Goal: Information Seeking & Learning: Learn about a topic

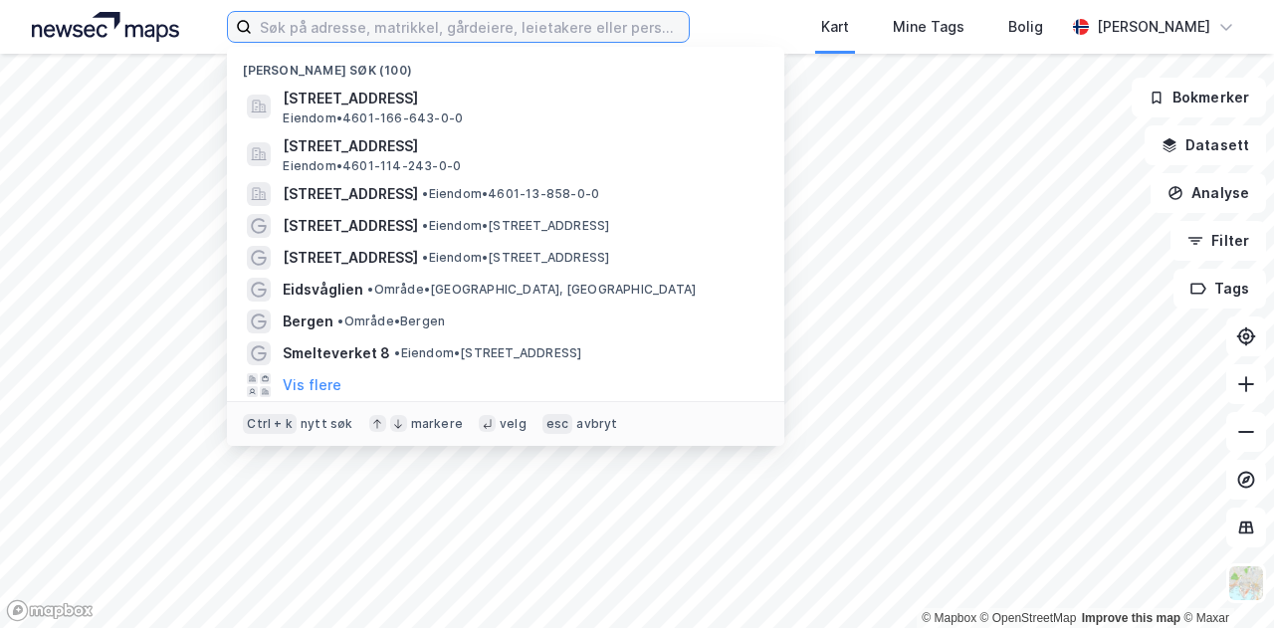
click at [530, 35] on input at bounding box center [470, 27] width 437 height 30
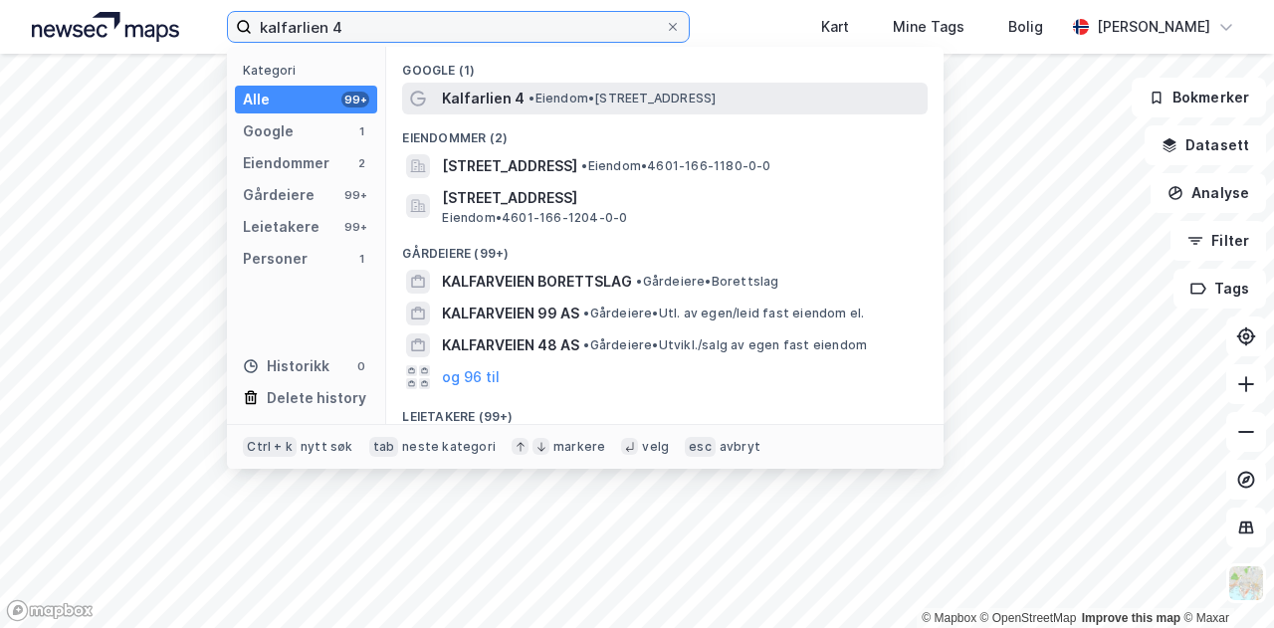
type input "kalfarlien 4"
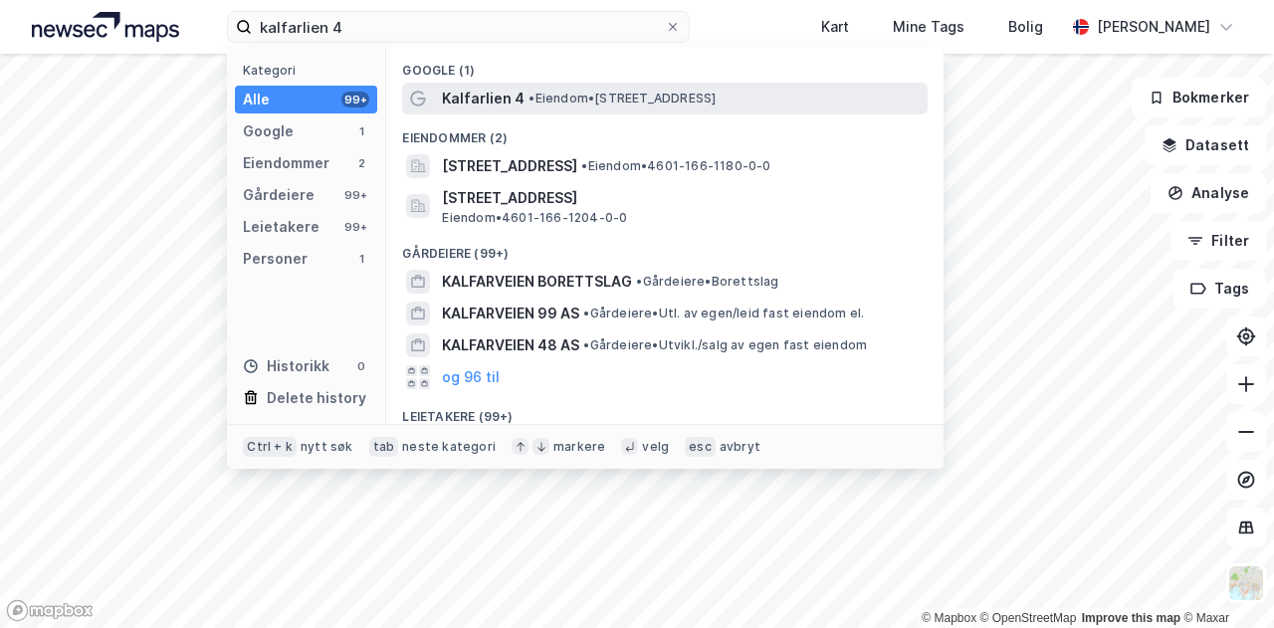
click at [510, 101] on span "Kalfarlien 4" at bounding box center [483, 99] width 83 height 24
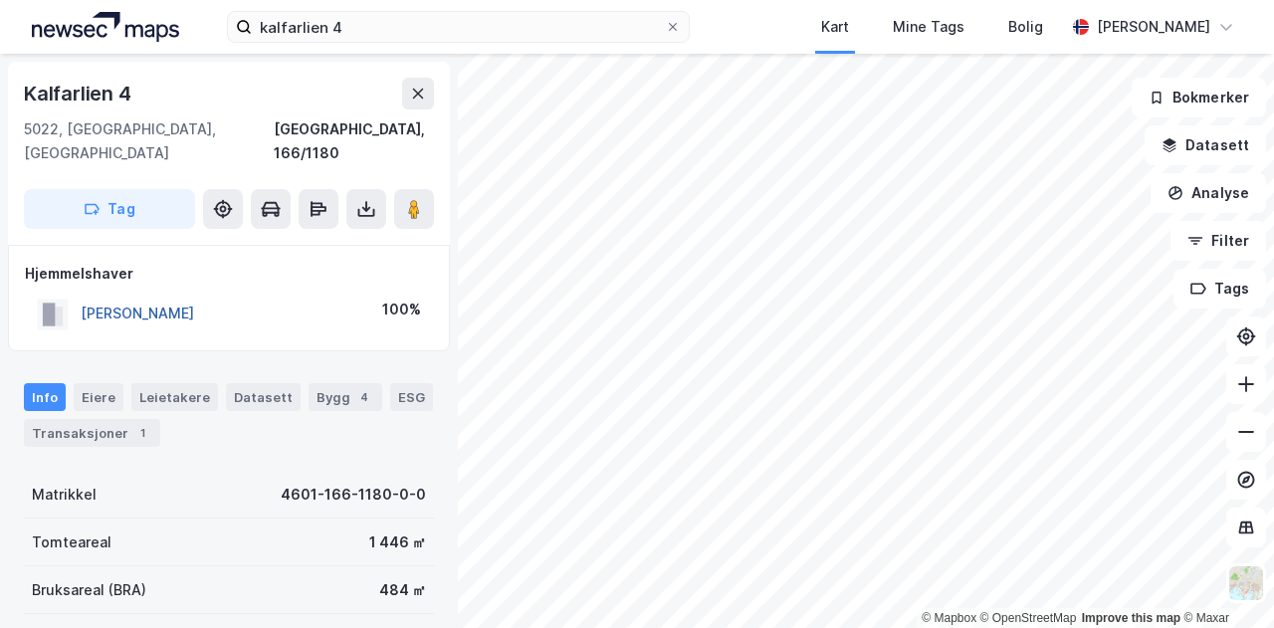
click at [0, 0] on button "[PERSON_NAME]" at bounding box center [0, 0] width 0 height 0
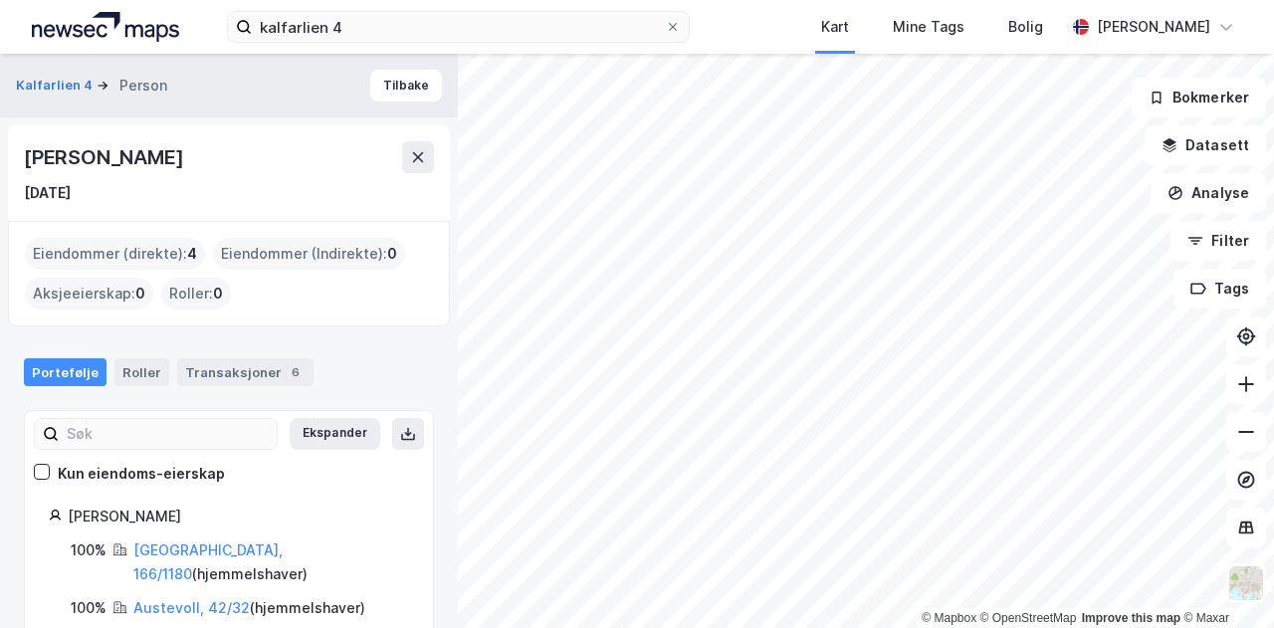
scroll to position [83, 0]
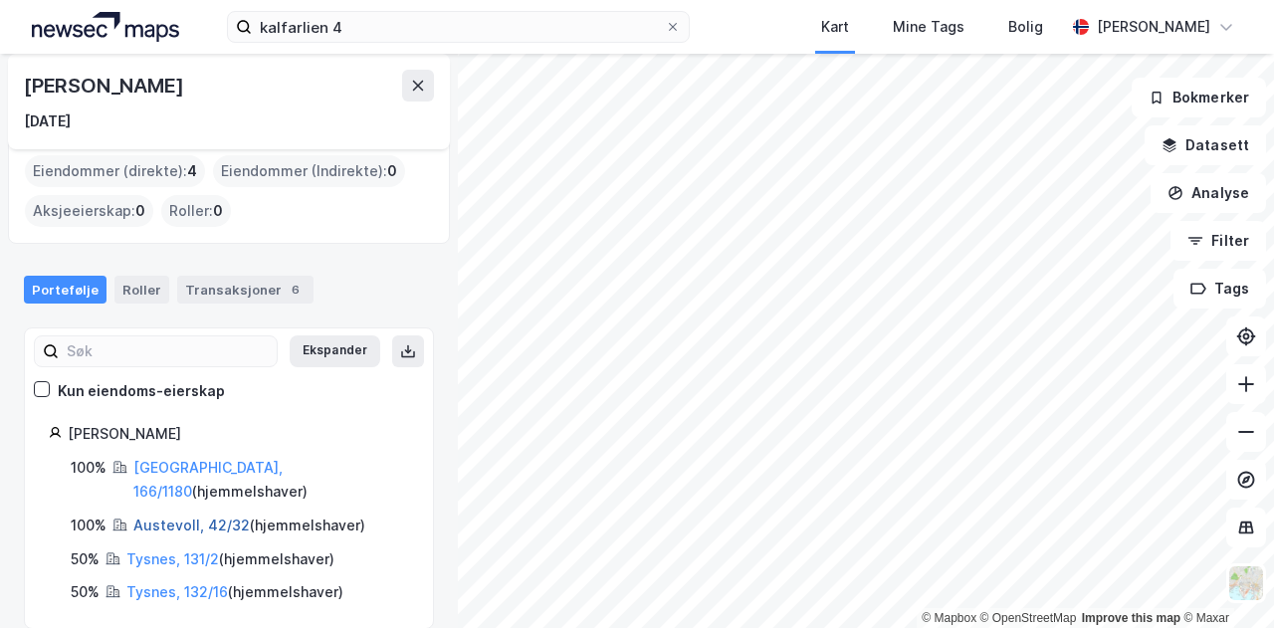
click at [161, 517] on link "Austevoll, 42/32" at bounding box center [191, 525] width 116 height 17
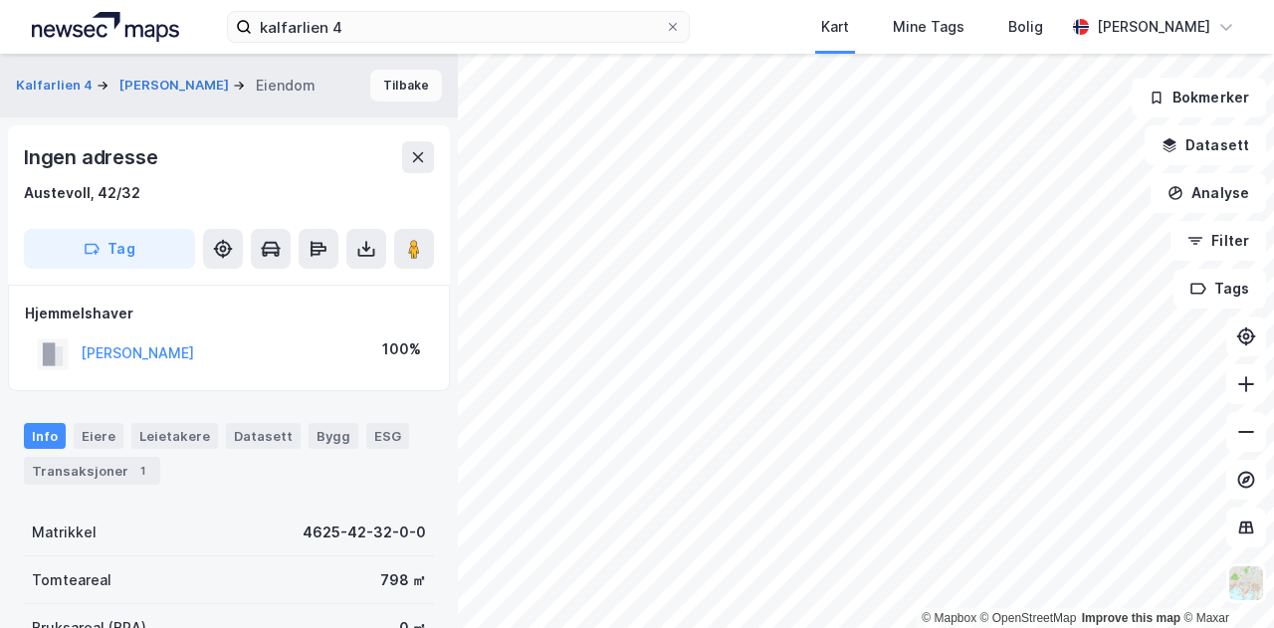
click at [395, 79] on button "Tilbake" at bounding box center [406, 86] width 72 height 32
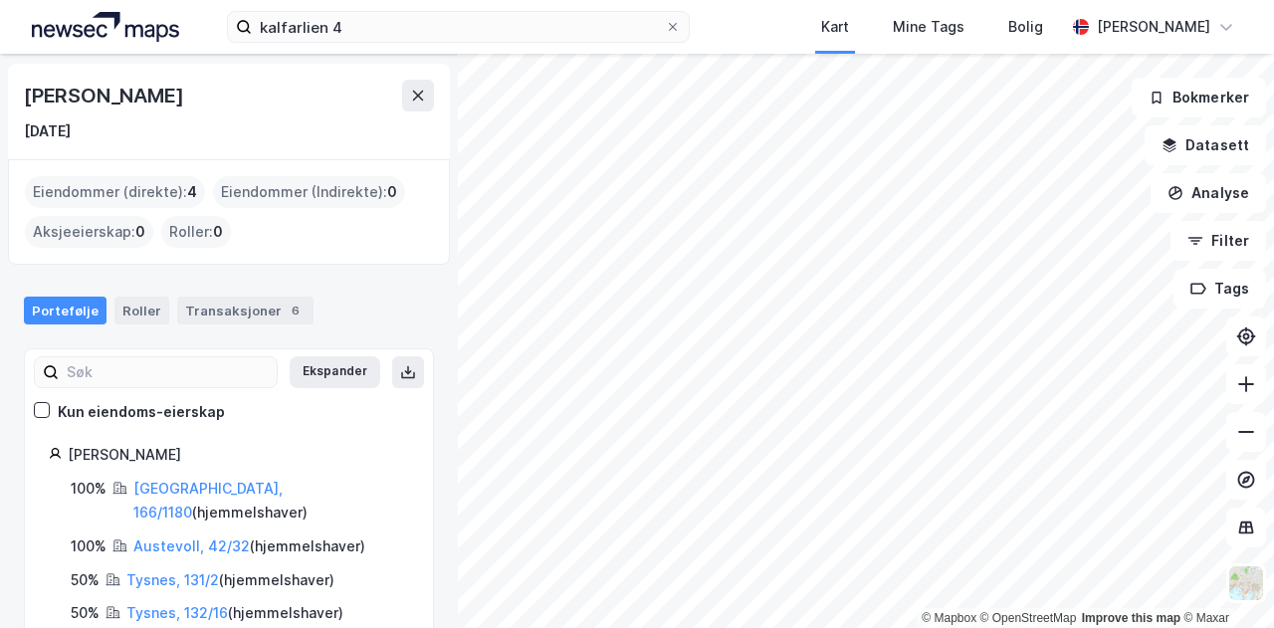
scroll to position [83, 0]
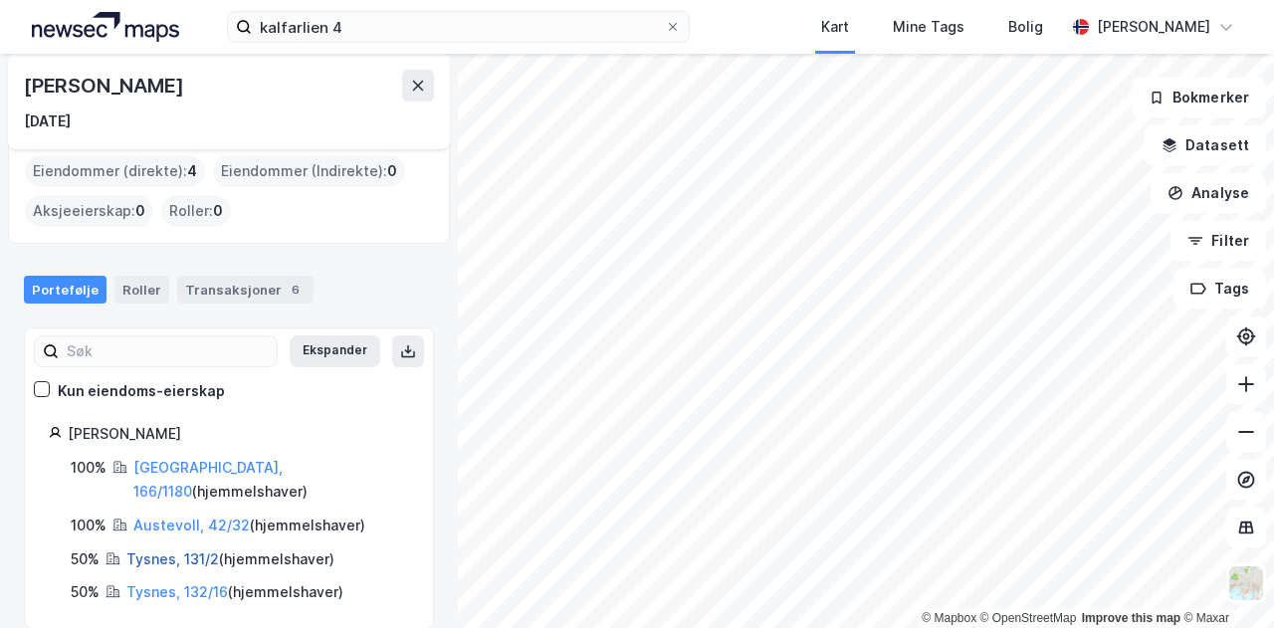
click at [159, 550] on link "Tysnes, 131/2" at bounding box center [172, 558] width 93 height 17
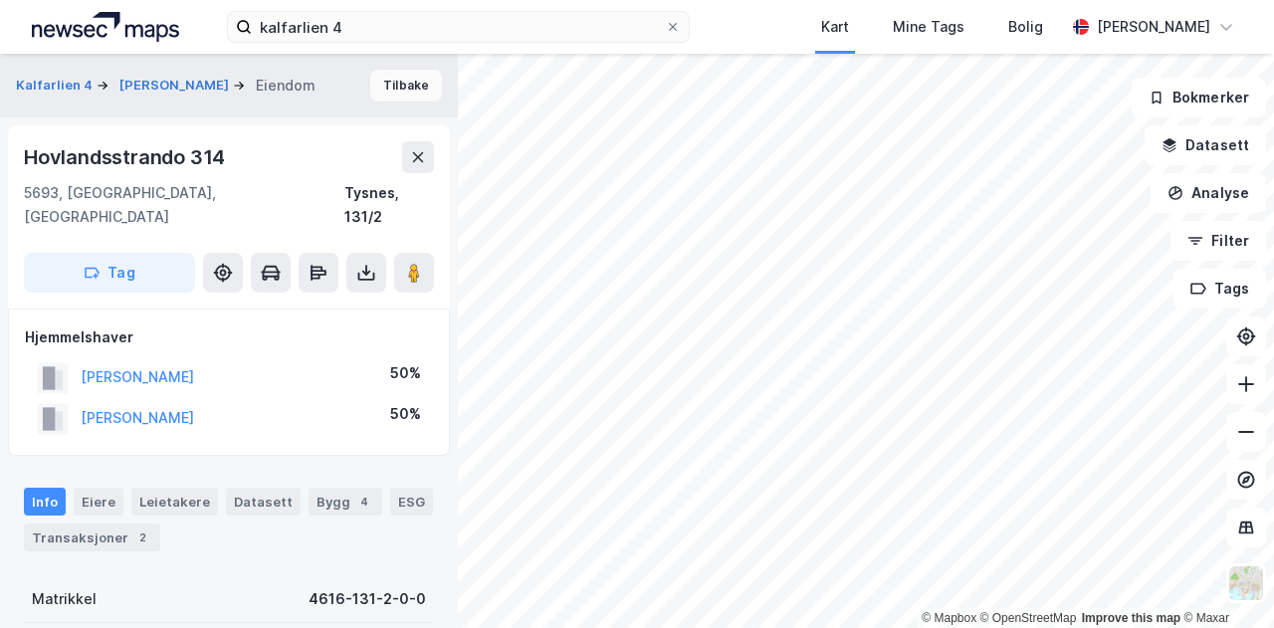
click at [391, 93] on button "Tilbake" at bounding box center [406, 86] width 72 height 32
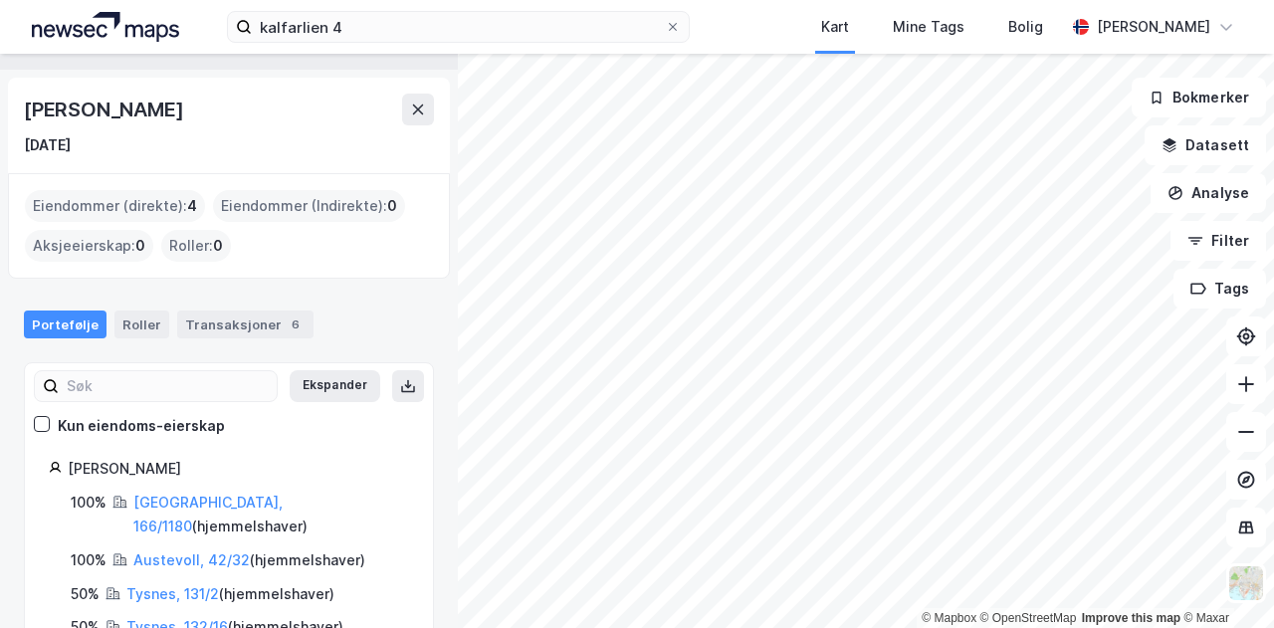
scroll to position [83, 0]
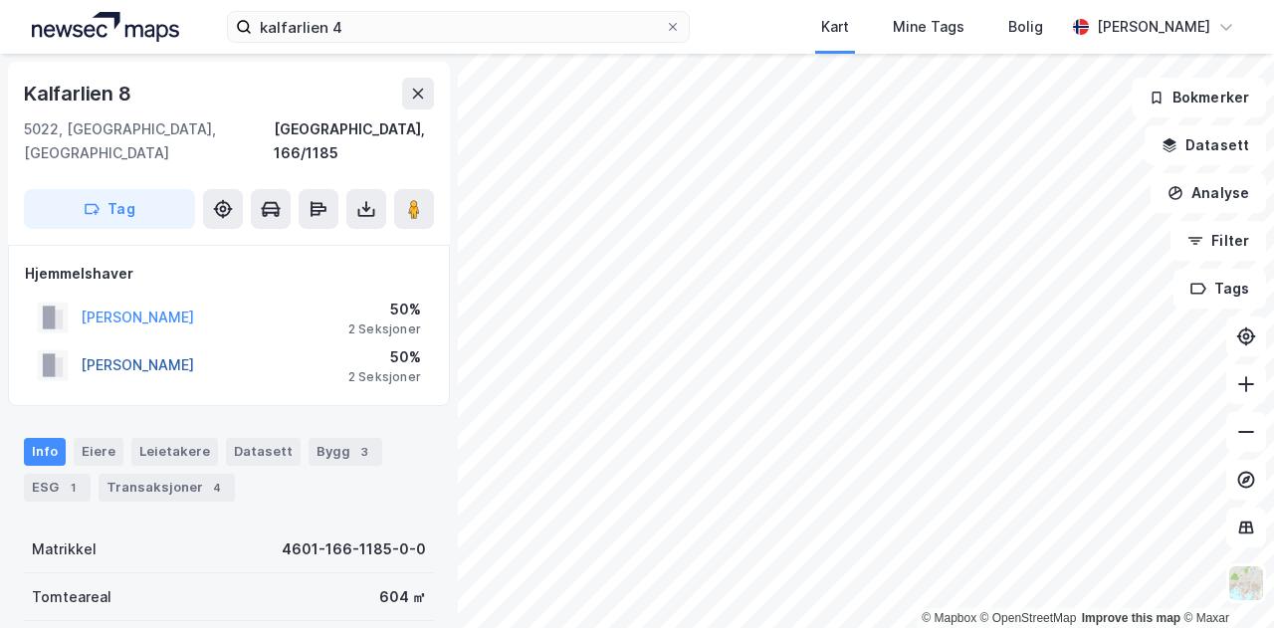
click at [0, 0] on button "[PERSON_NAME]" at bounding box center [0, 0] width 0 height 0
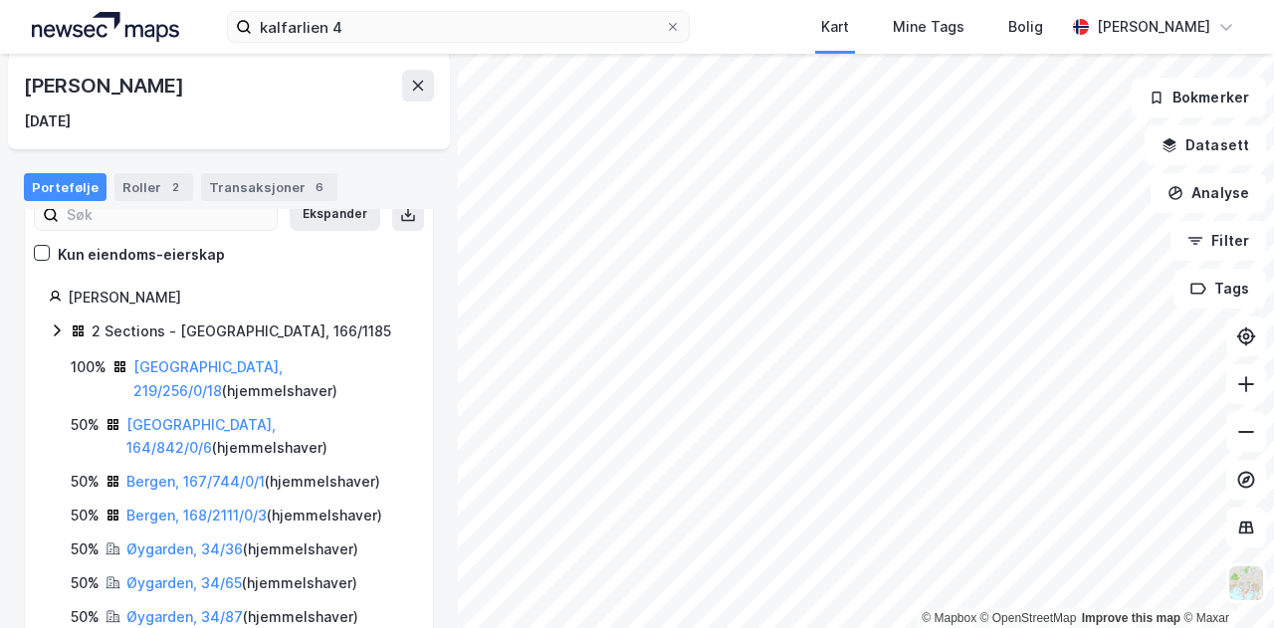
scroll to position [220, 0]
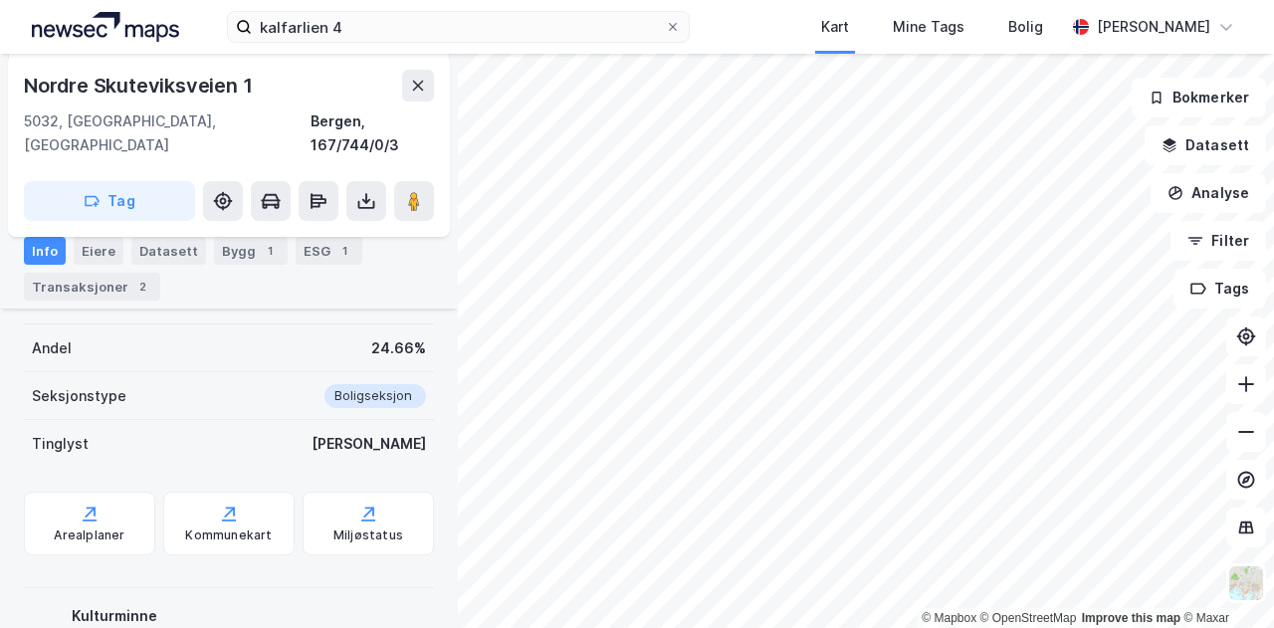
scroll to position [474, 0]
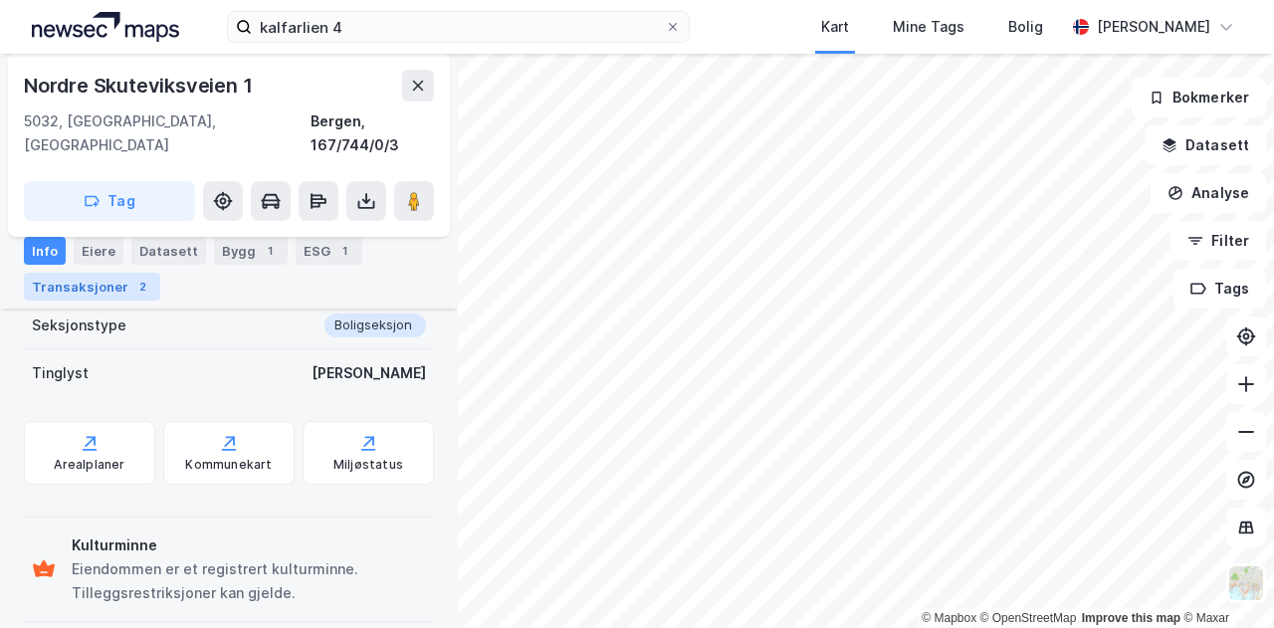
click at [92, 287] on div "Transaksjoner 2" at bounding box center [92, 287] width 136 height 28
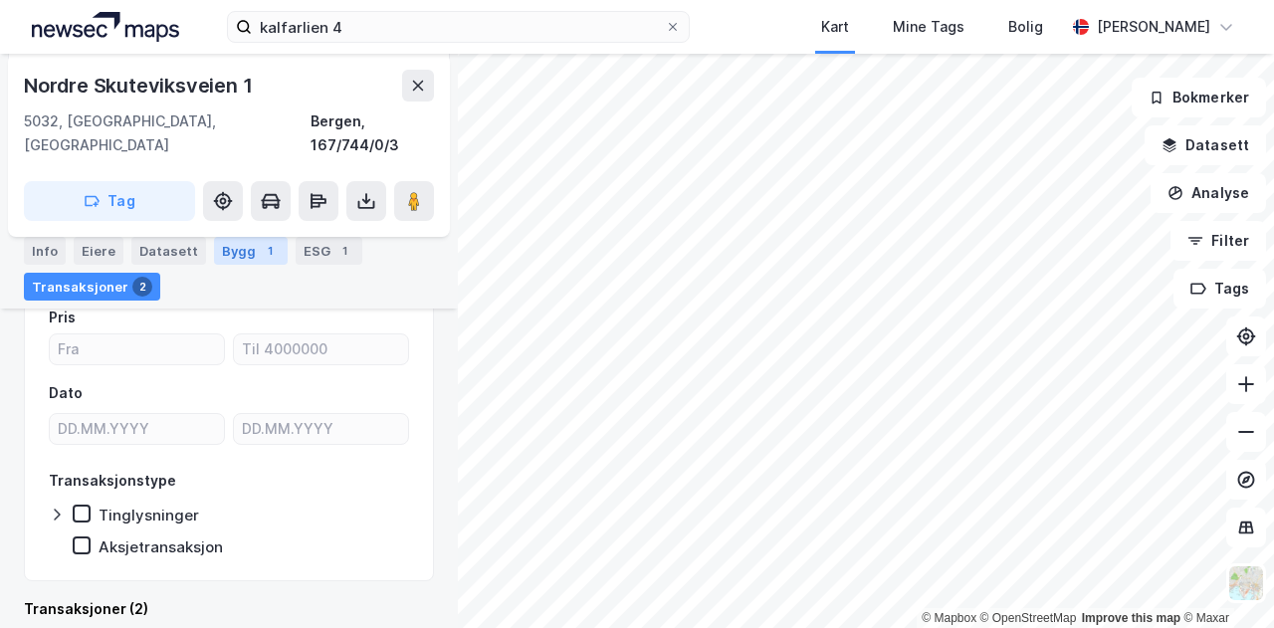
scroll to position [474, 0]
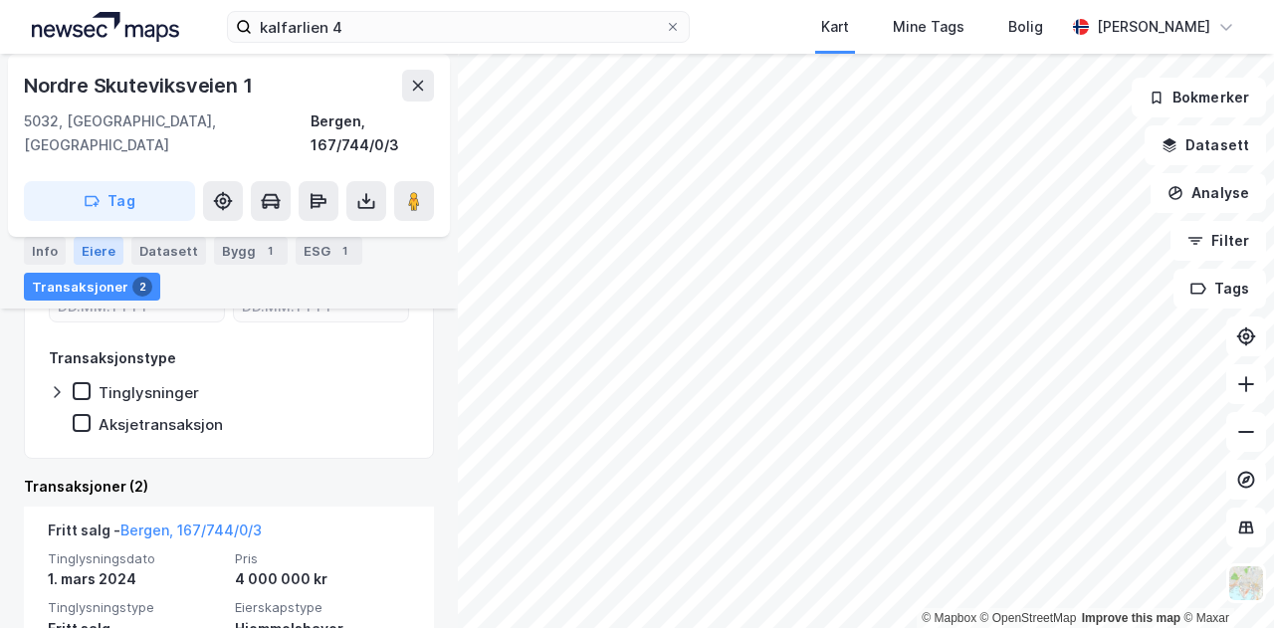
click at [96, 248] on div "Eiere" at bounding box center [99, 251] width 50 height 28
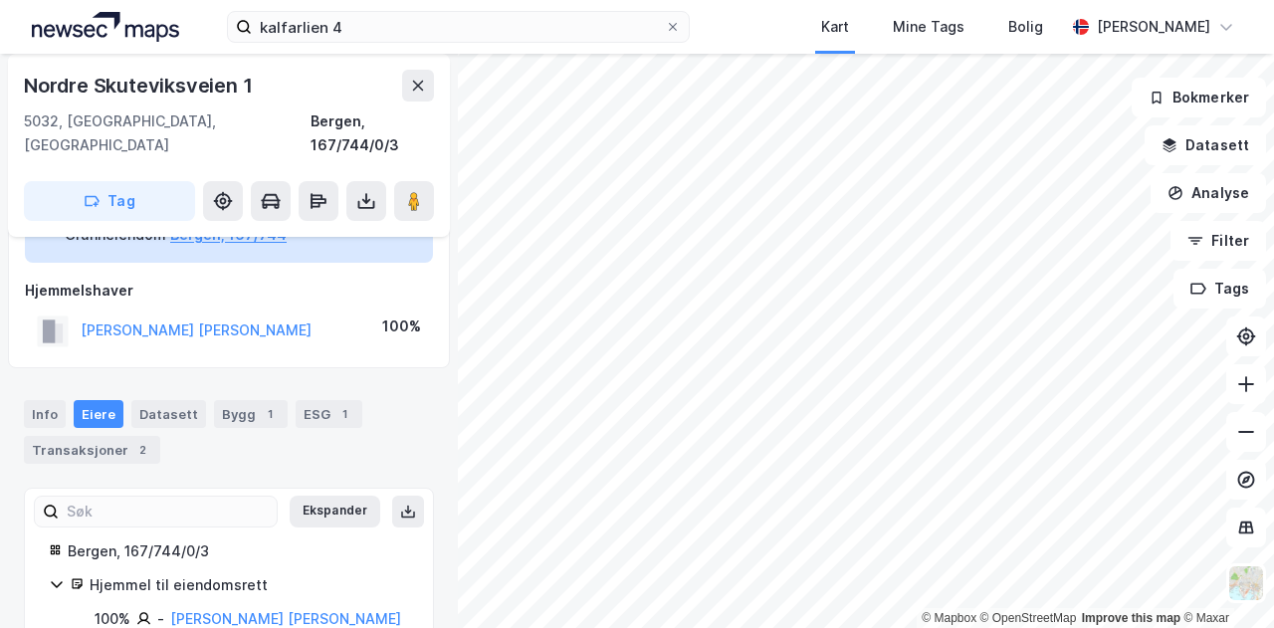
scroll to position [170, 0]
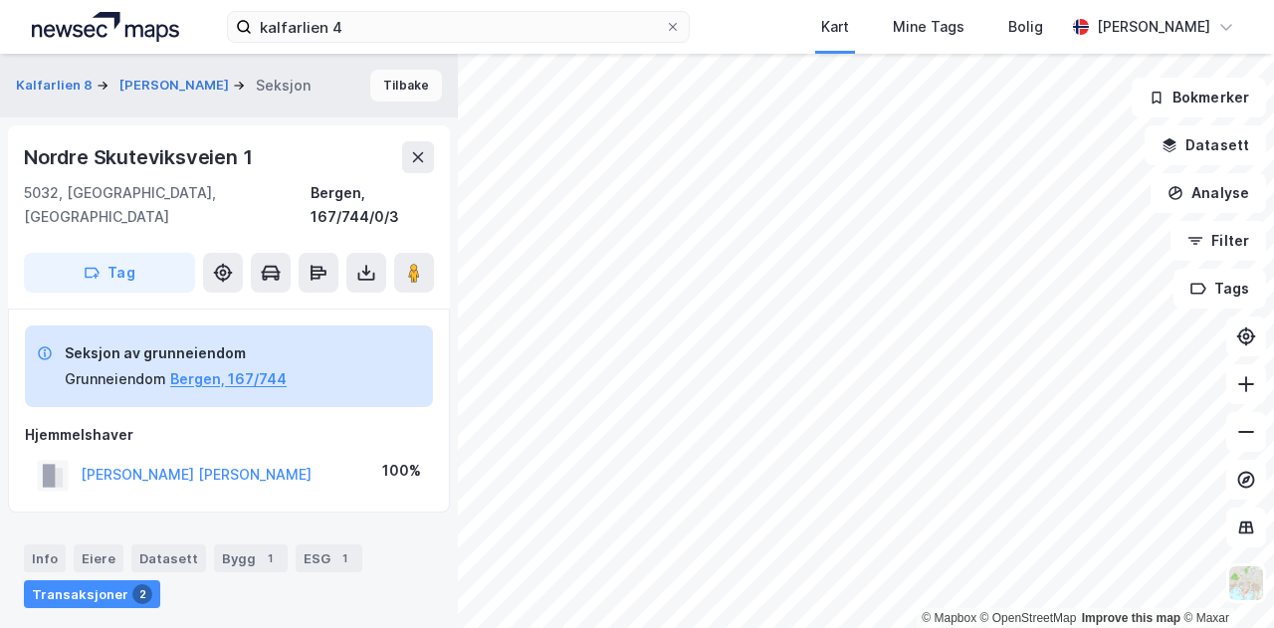
click at [390, 84] on button "Tilbake" at bounding box center [406, 86] width 72 height 32
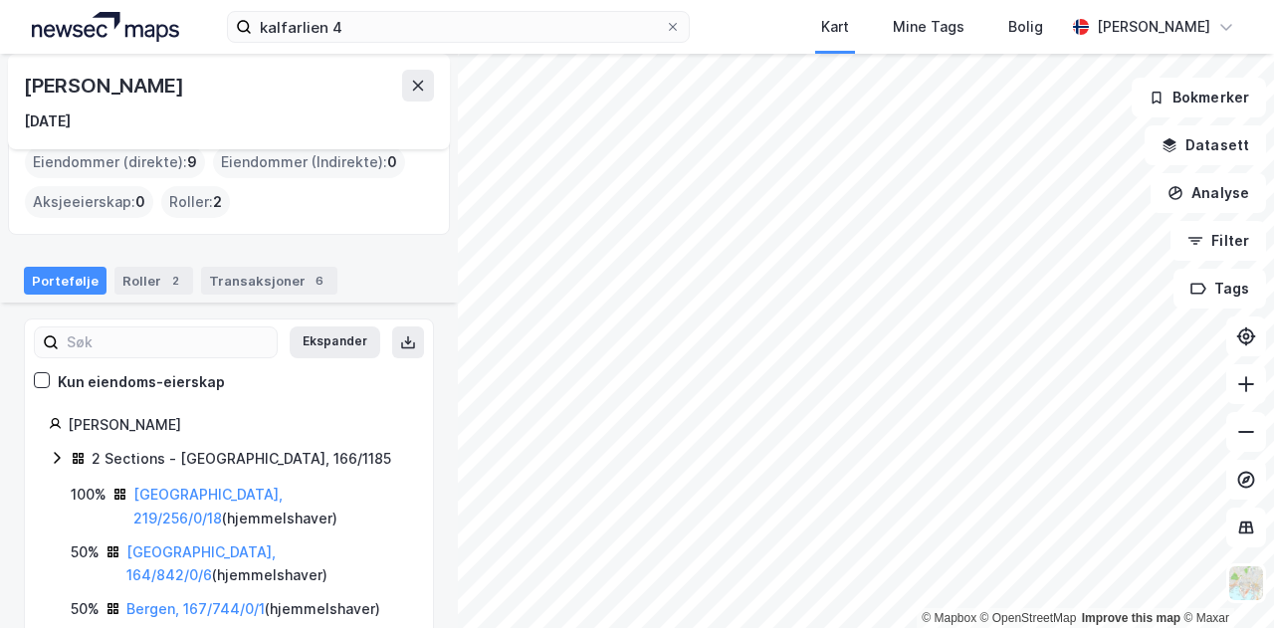
scroll to position [199, 0]
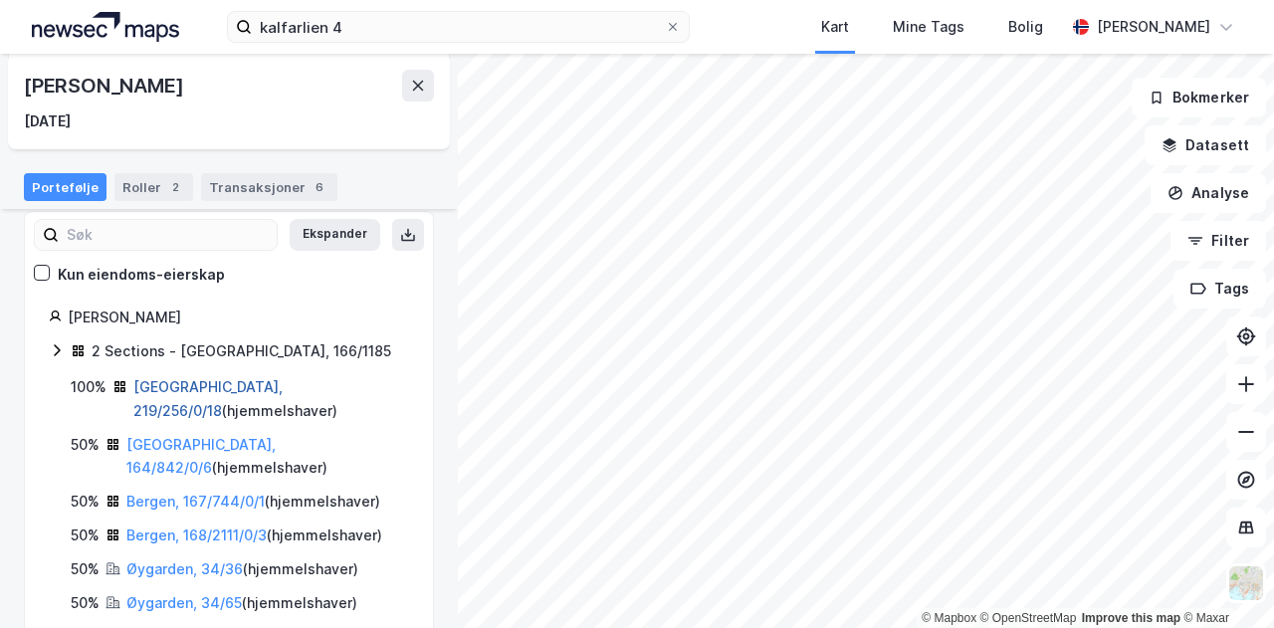
click at [232, 389] on link "[GEOGRAPHIC_DATA], 219/256/0/18" at bounding box center [207, 398] width 149 height 41
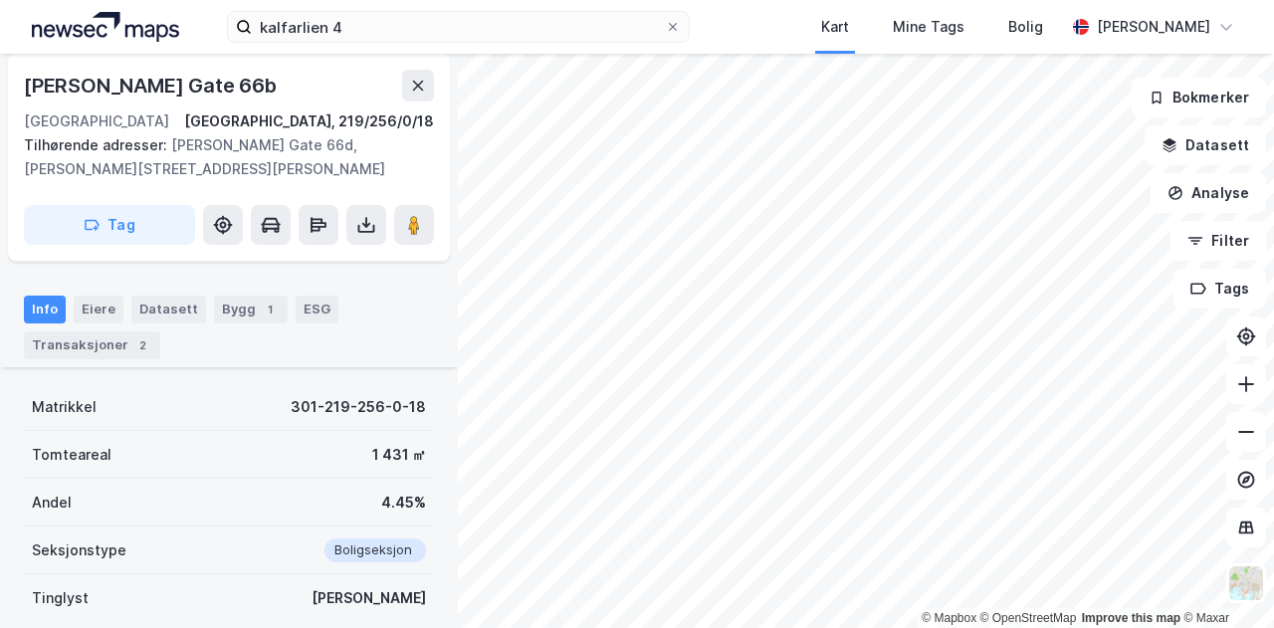
scroll to position [299, 0]
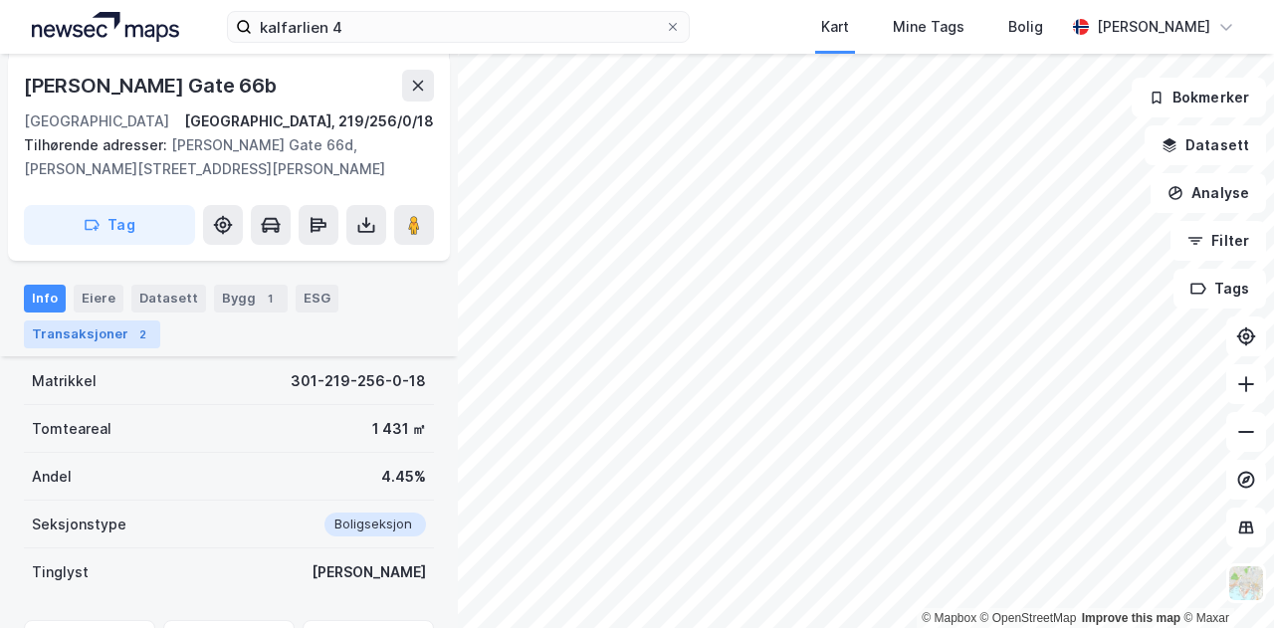
click at [110, 339] on div "Transaksjoner 2" at bounding box center [92, 334] width 136 height 28
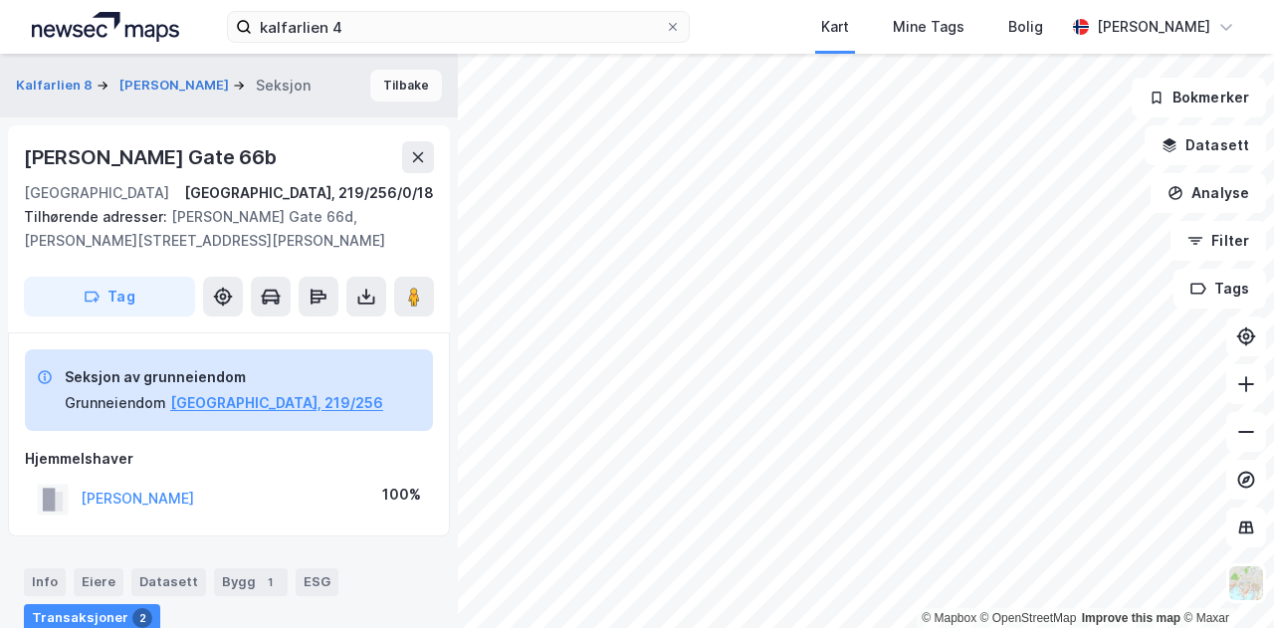
click at [394, 76] on button "Tilbake" at bounding box center [406, 86] width 72 height 32
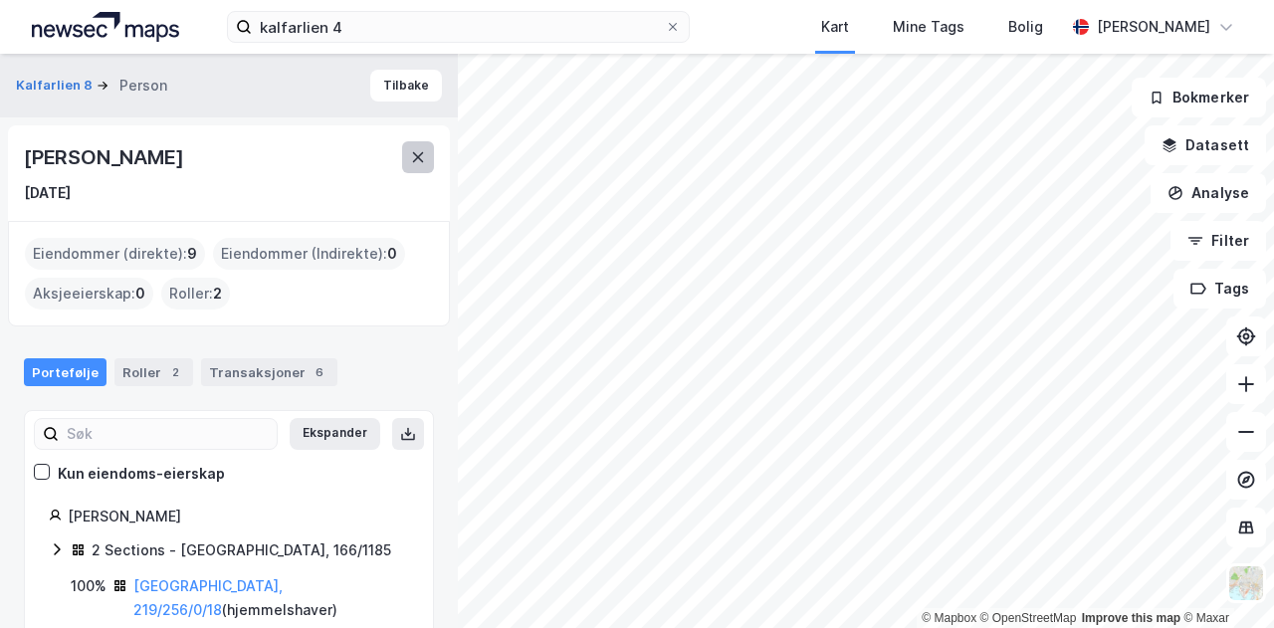
click at [424, 169] on div "© Mapbox © OpenStreetMap Improve this map © Maxar [STREET_ADDRESS] Person [PERS…" at bounding box center [637, 341] width 1274 height 574
click at [874, 627] on html "kalfarlien 4 Kart Mine Tags Bolig [PERSON_NAME] © Mapbox © OpenStreetMap Improv…" at bounding box center [637, 314] width 1274 height 628
